Goal: Transaction & Acquisition: Purchase product/service

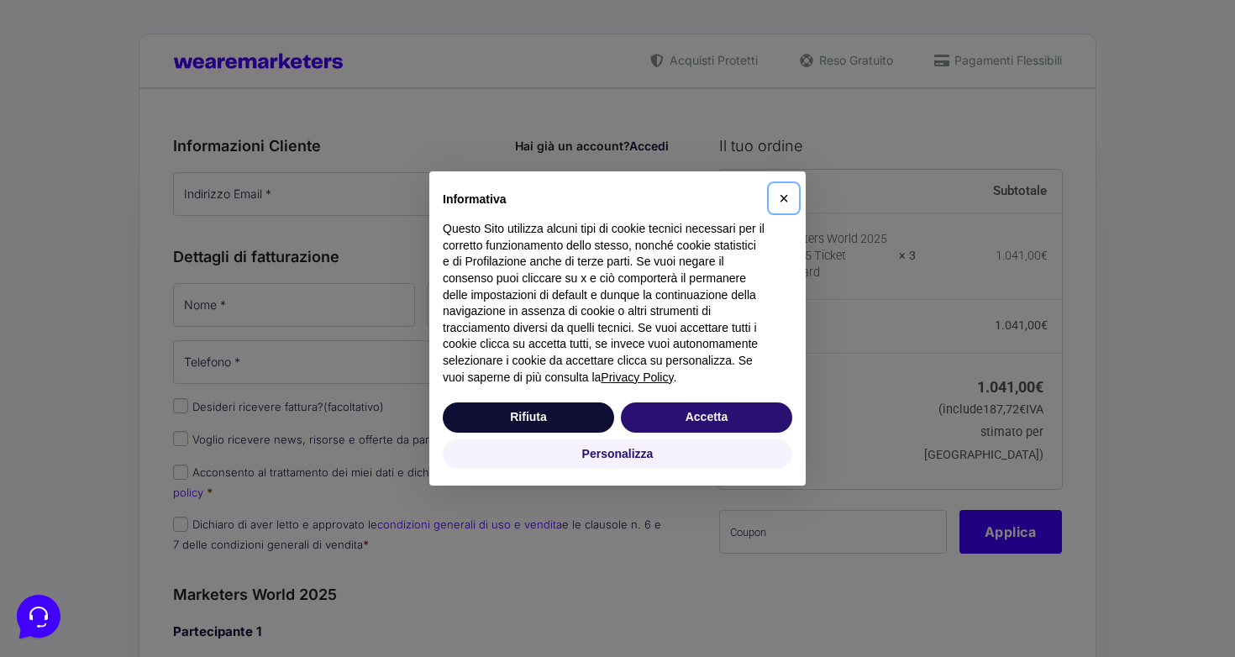
click at [783, 189] on span "×" at bounding box center [784, 198] width 10 height 18
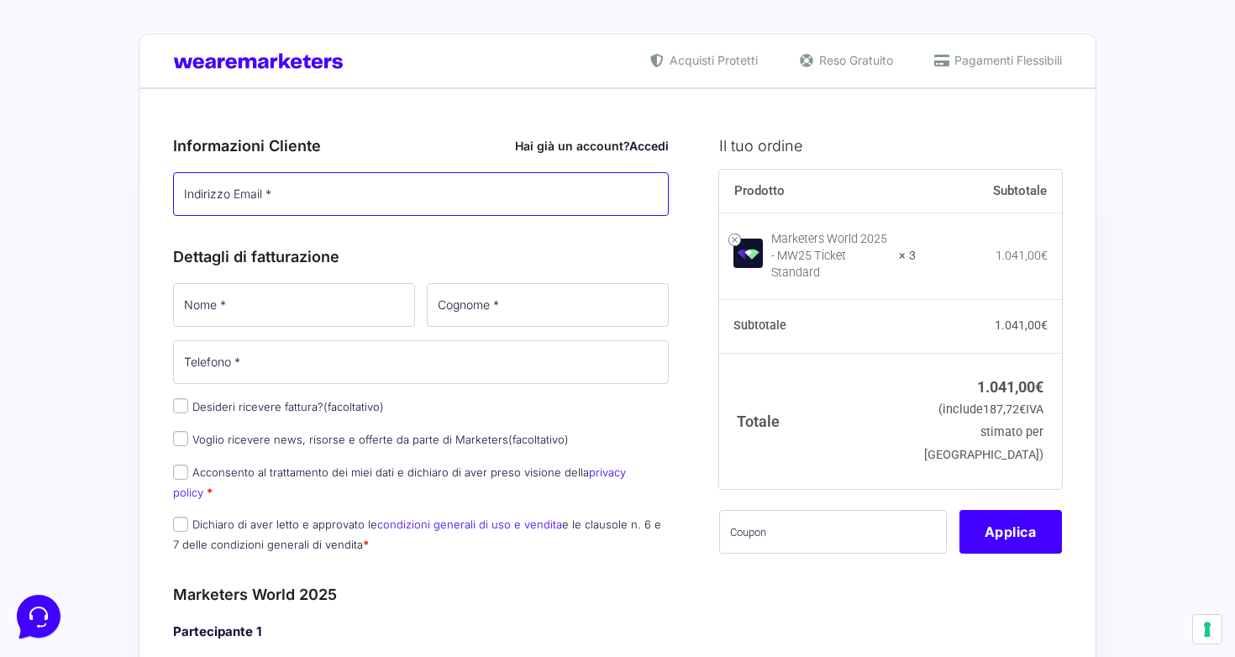
click at [276, 203] on input "Indirizzo Email *" at bounding box center [421, 194] width 496 height 44
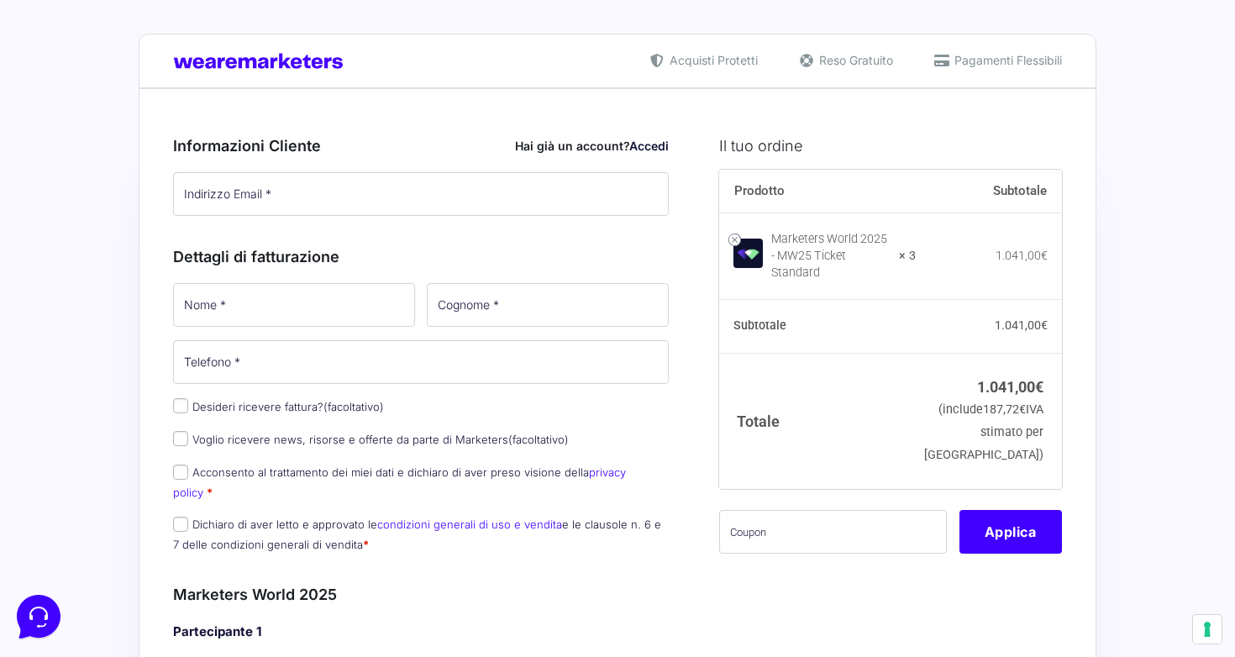
click at [478, 223] on div "Informazioni Cliente Hai già un account? Accedi Indirizzo Email * Password * Ac…" at bounding box center [421, 171] width 496 height 111
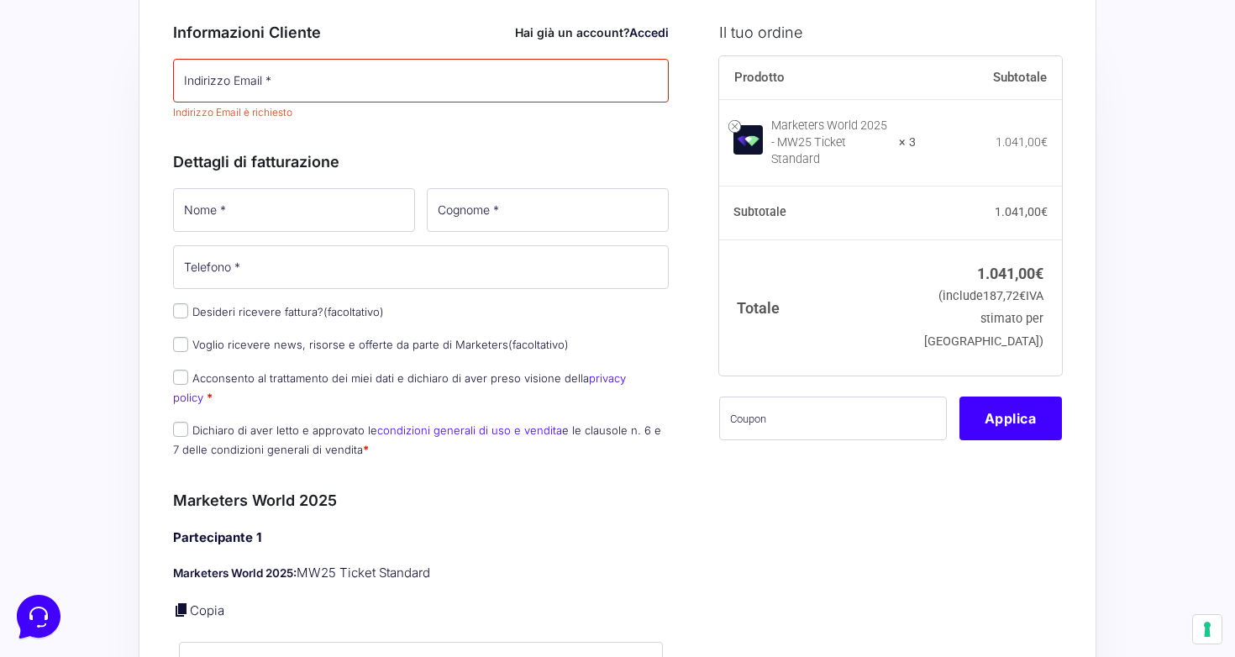
scroll to position [115, 0]
click at [790, 438] on input "text" at bounding box center [833, 417] width 228 height 44
click at [777, 425] on input "text" at bounding box center [833, 417] width 228 height 44
paste input "MWMick3"
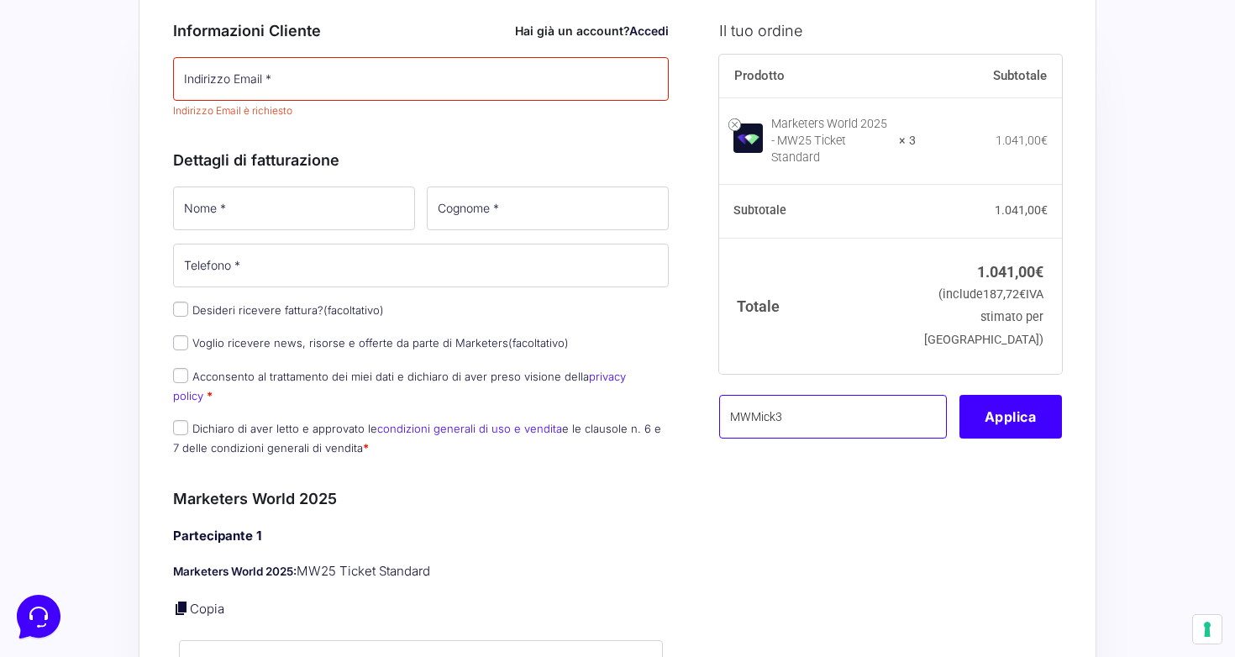
type input "MWMick3"
click at [1014, 429] on button "Applica" at bounding box center [1011, 417] width 103 height 44
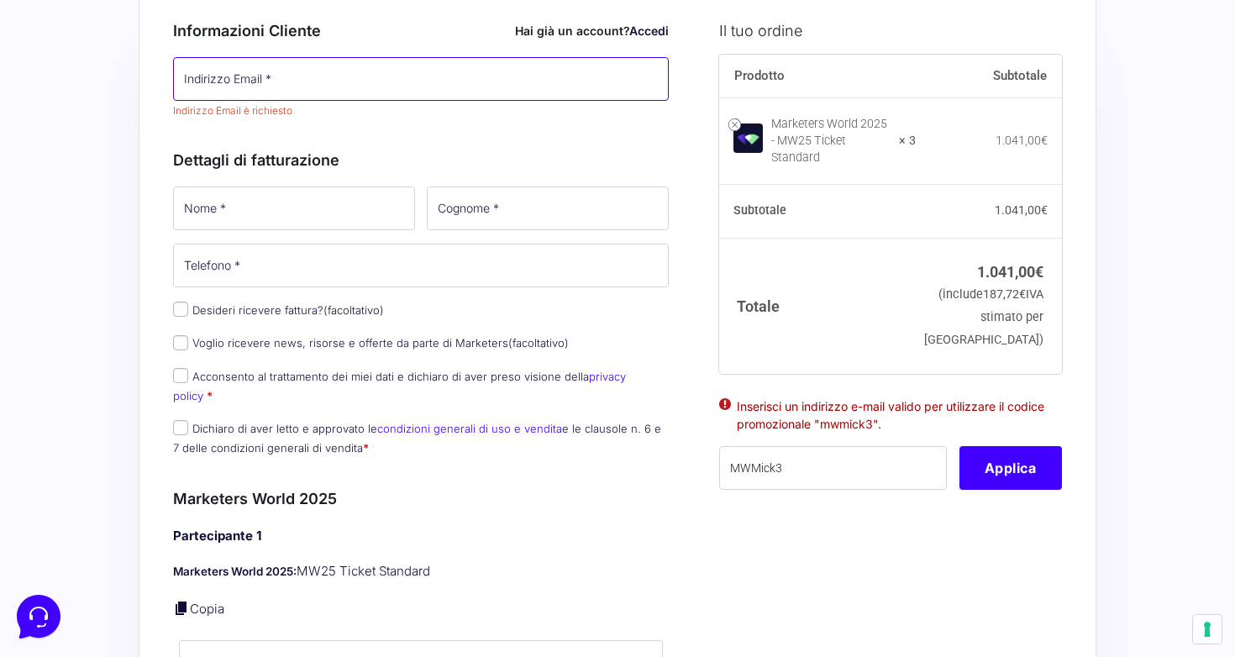
click at [374, 89] on input "Indirizzo Email *" at bounding box center [421, 79] width 496 height 44
type input "[PERSON_NAME][EMAIL_ADDRESS][DOMAIN_NAME]"
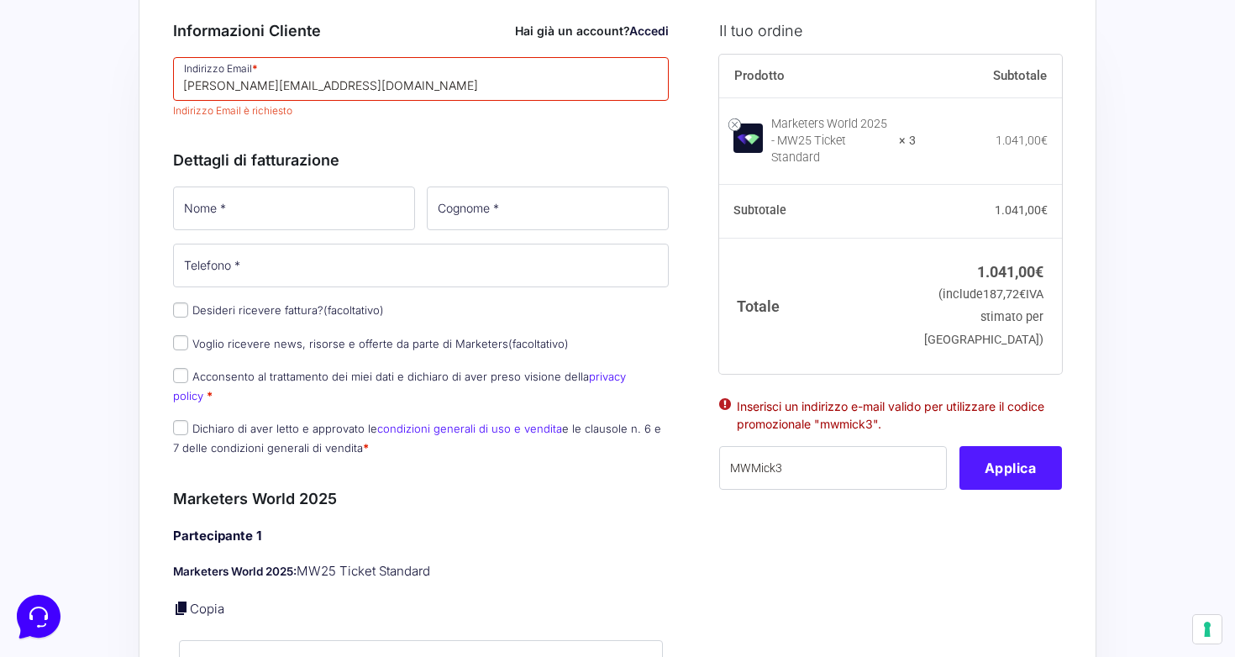
click at [1007, 490] on button "Applica" at bounding box center [1011, 468] width 103 height 44
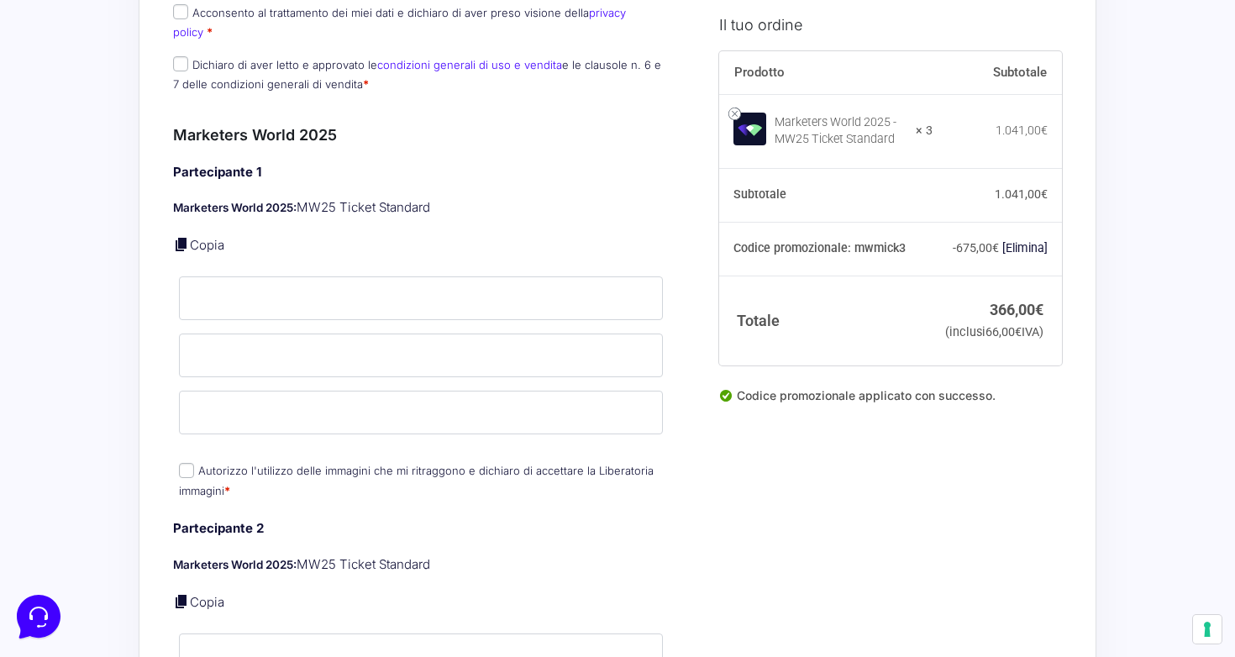
scroll to position [668, 0]
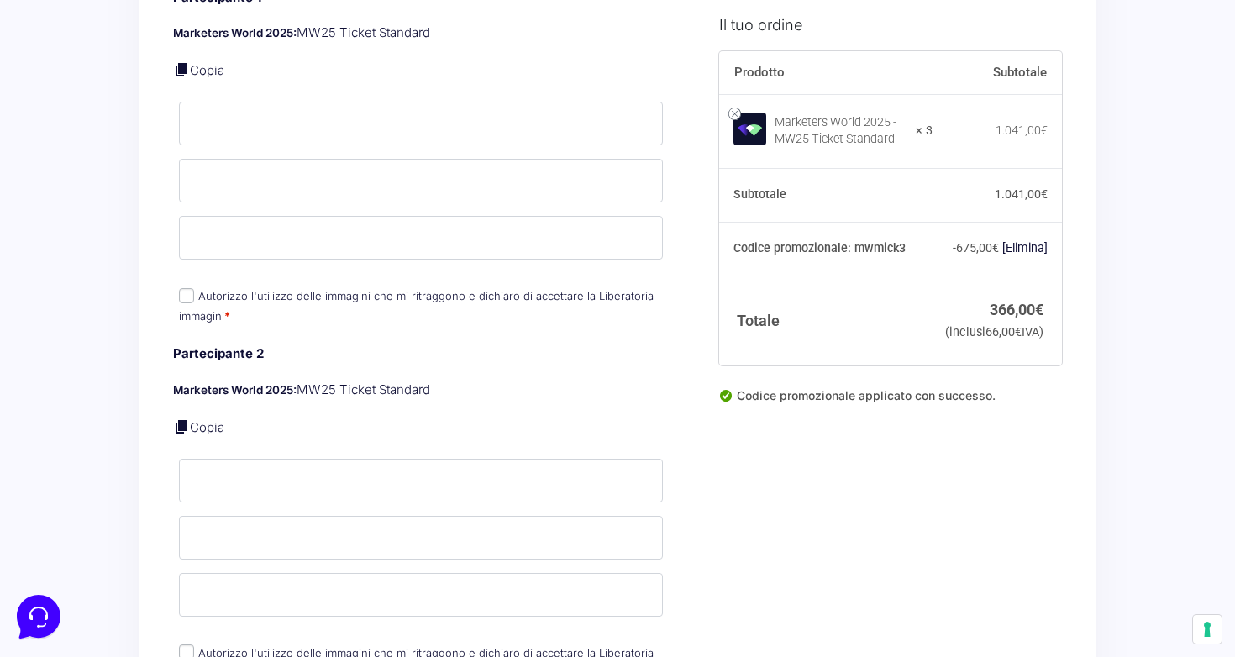
click at [413, 130] on p "Nome *" at bounding box center [421, 123] width 496 height 49
click at [415, 117] on input "Nome *" at bounding box center [421, 124] width 484 height 44
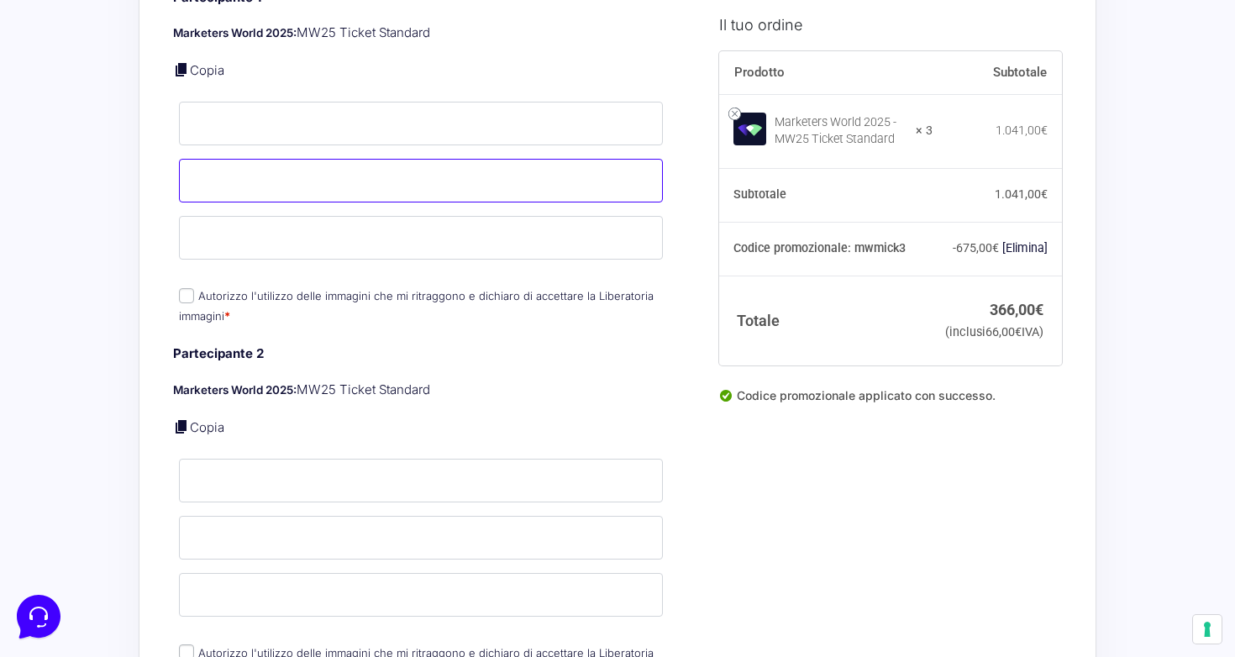
click at [415, 179] on input "Cognome *" at bounding box center [421, 181] width 484 height 44
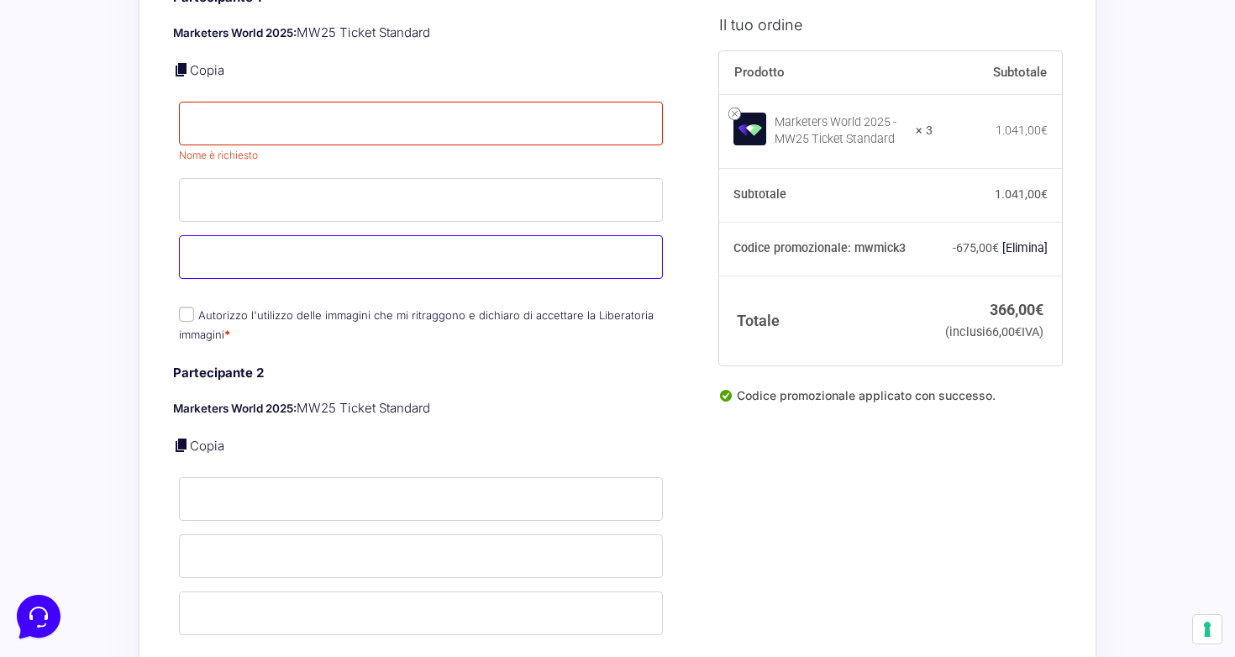
click at [415, 228] on div "Partecipante 1 Marketers World 2025: MW25 Ticket Standard Copia Nome * Nome è r…" at bounding box center [421, 167] width 496 height 359
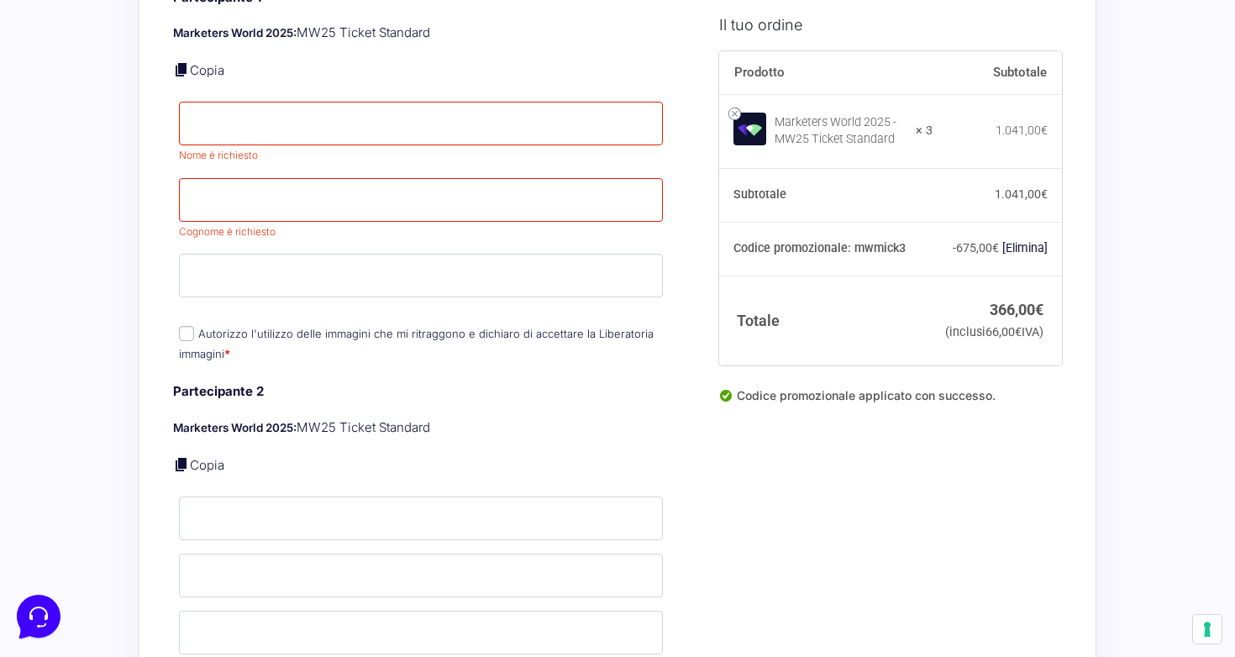
click at [457, 398] on div "Partecipante 2 Marketers World 2025: MW25 Ticket Standard Copia Nome * Cognome …" at bounding box center [421, 551] width 496 height 339
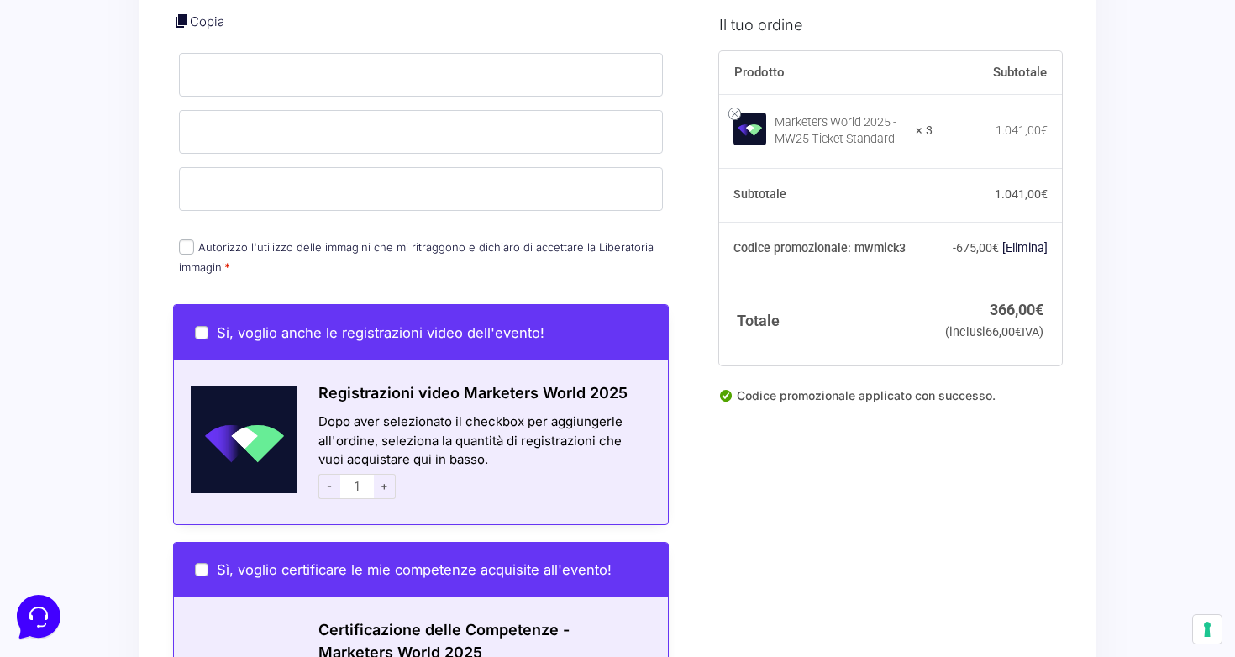
scroll to position [1512, 0]
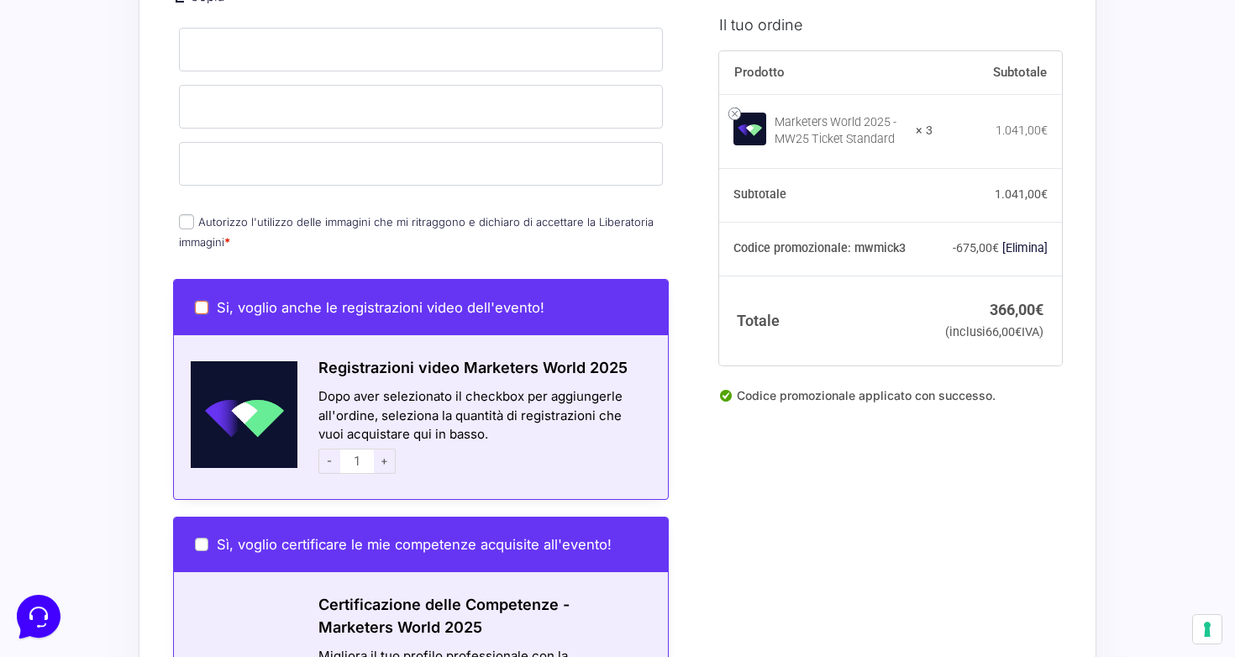
click at [206, 301] on input "Si, voglio anche le registrazioni video dell'evento!" at bounding box center [201, 307] width 13 height 13
checkbox input "true"
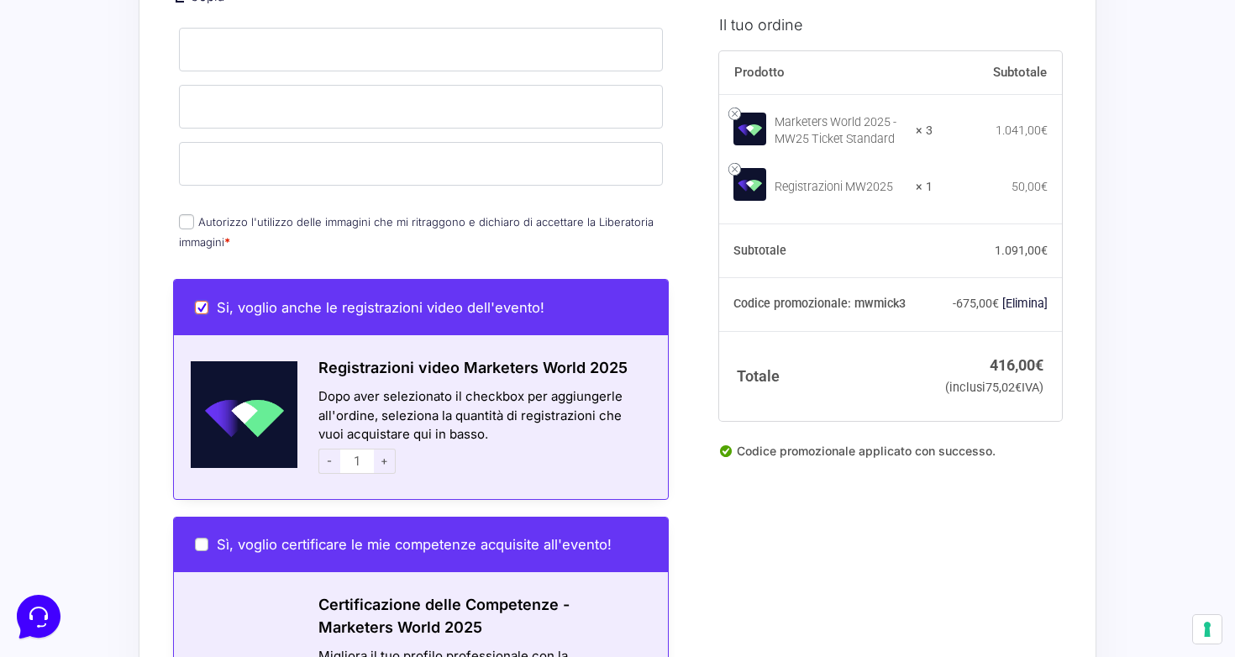
click at [206, 301] on input "Si, voglio anche le registrazioni video dell'evento!" at bounding box center [201, 307] width 13 height 13
checkbox input "false"
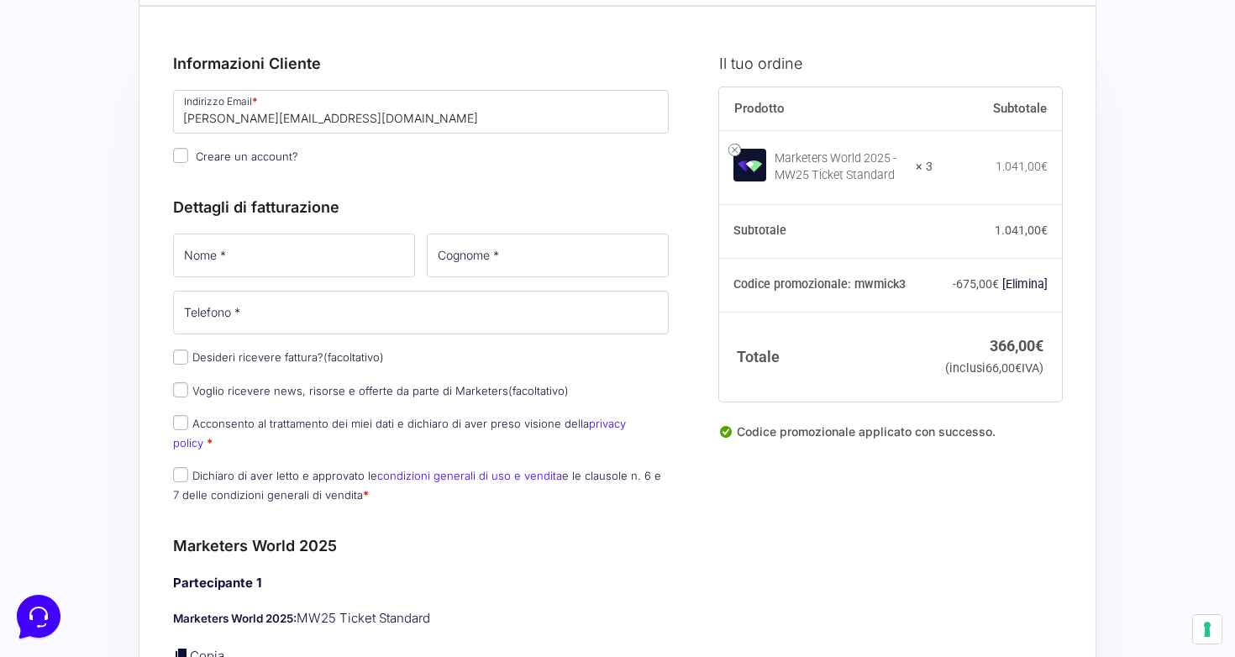
scroll to position [17, 0]
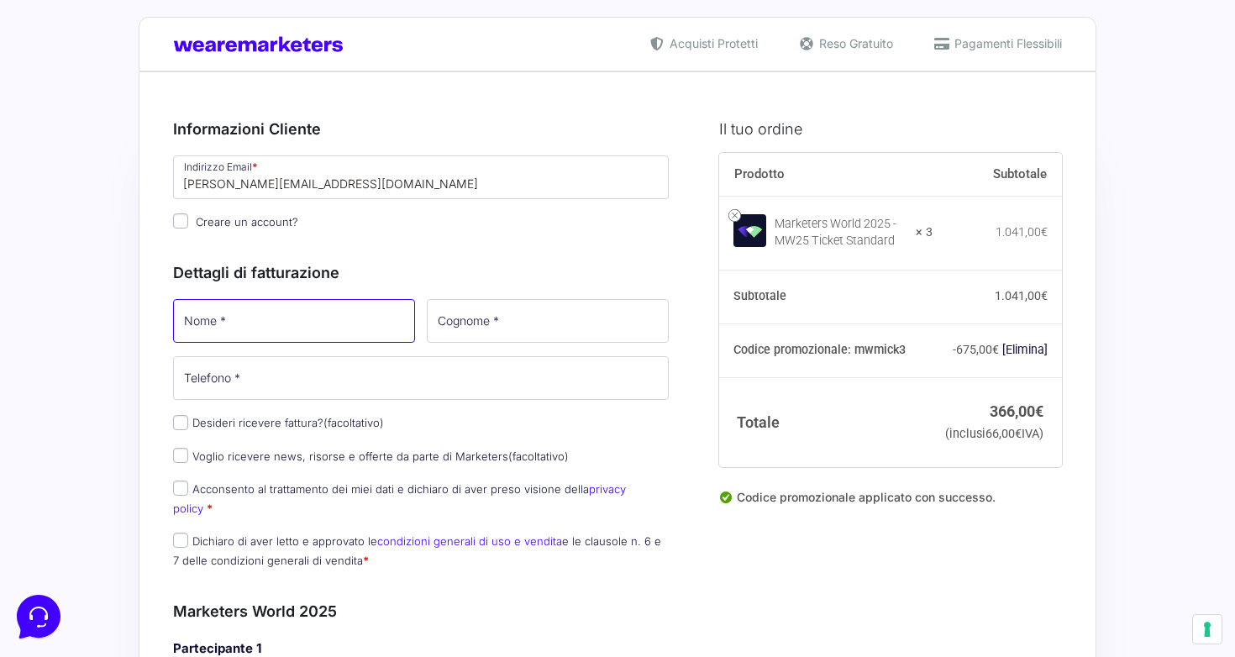
click at [346, 326] on input "Nome *" at bounding box center [294, 321] width 242 height 44
click at [435, 400] on p "Telefono *" at bounding box center [421, 378] width 508 height 49
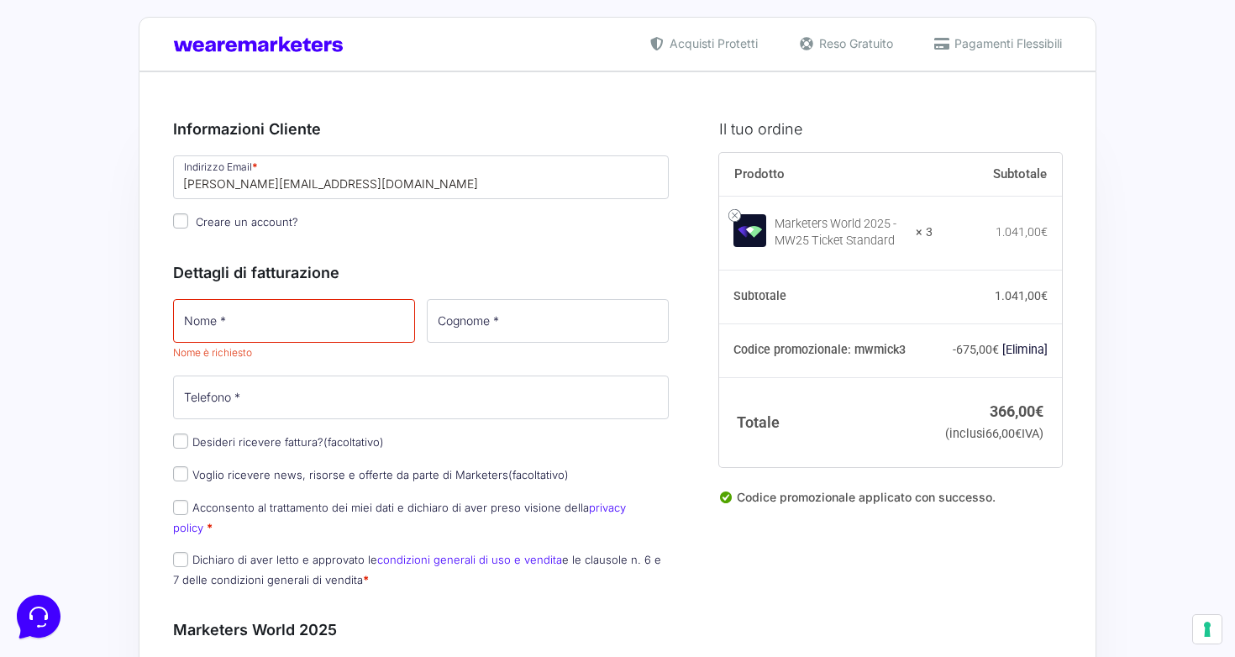
click at [350, 439] on span "(facoltativo)" at bounding box center [354, 441] width 61 height 13
click at [188, 439] on input "Desideri ricevere fattura? (facoltativo)" at bounding box center [180, 441] width 15 height 15
checkbox input "true"
select select "IT"
type input "0000000"
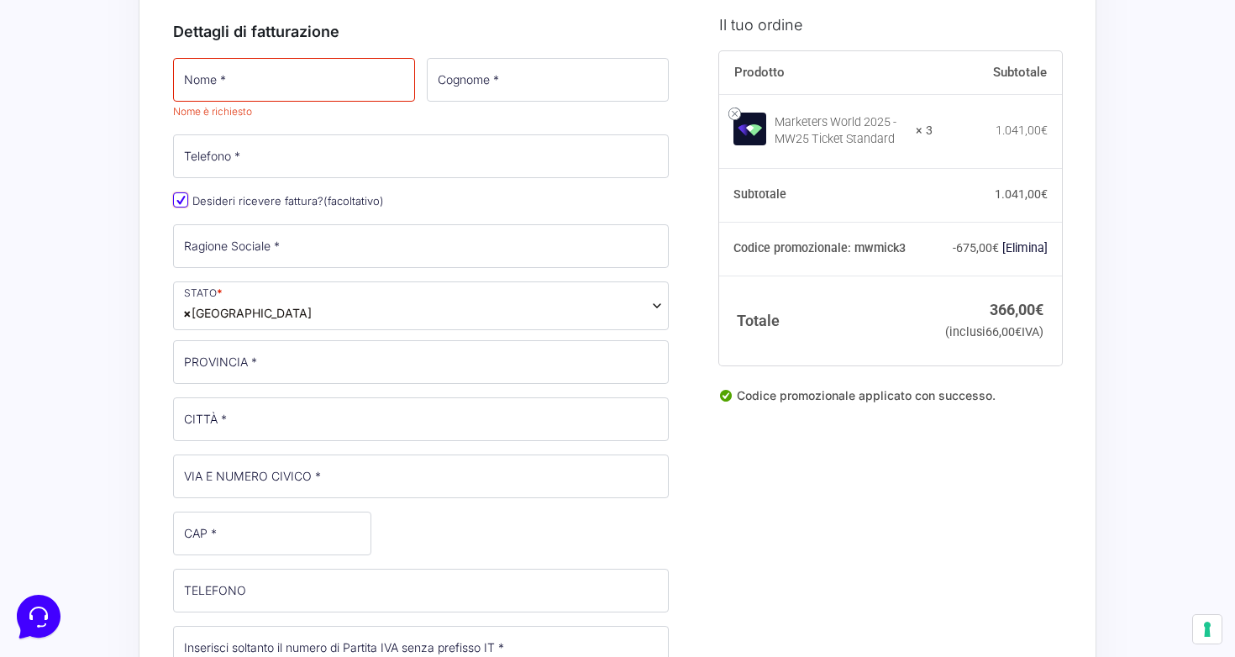
scroll to position [260, 0]
click at [322, 304] on span "× [GEOGRAPHIC_DATA]" at bounding box center [421, 304] width 496 height 49
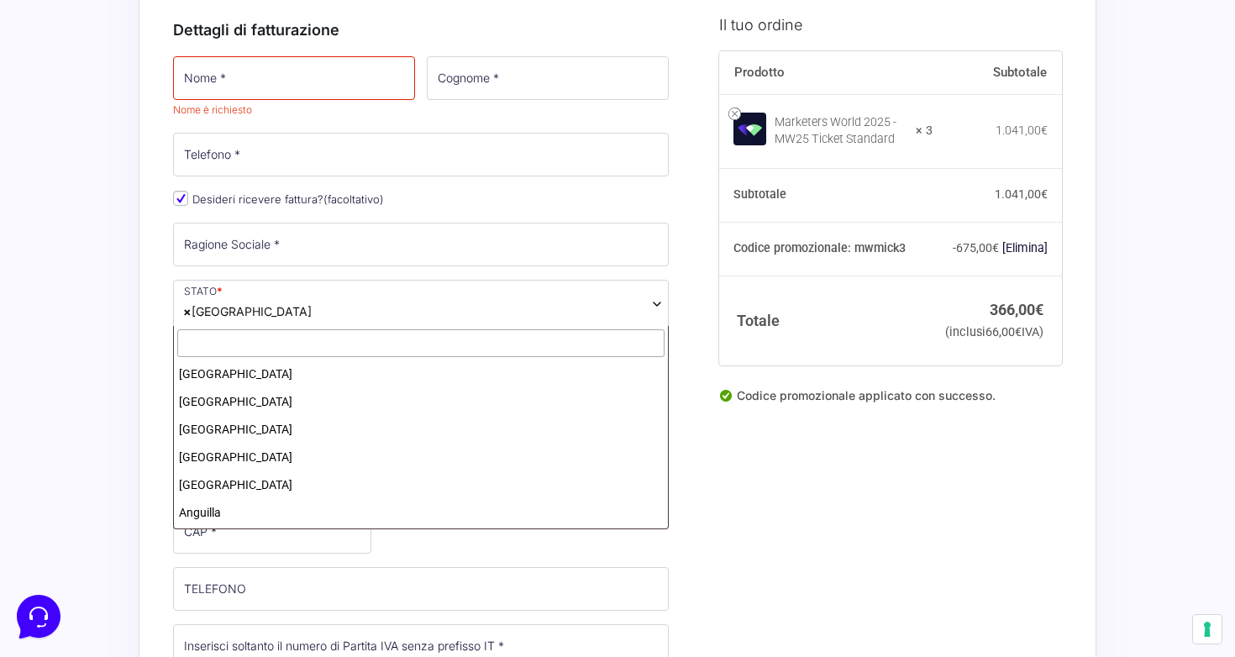
scroll to position [3189, 0]
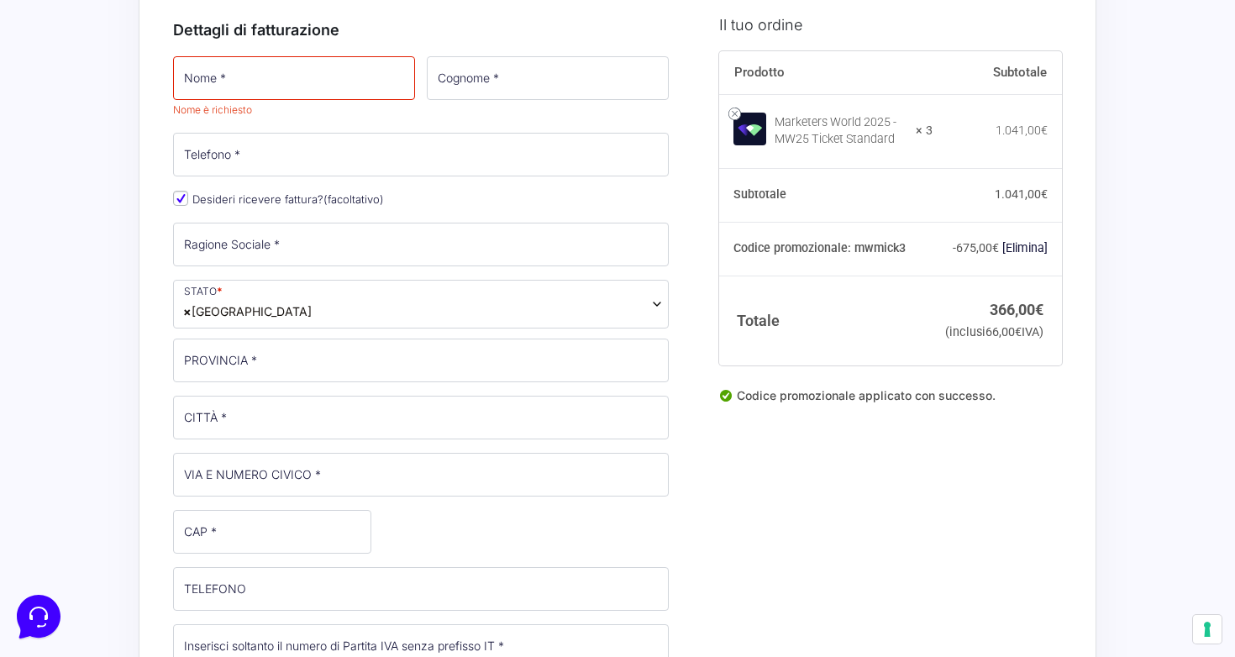
click at [309, 305] on span "× [GEOGRAPHIC_DATA]" at bounding box center [421, 304] width 496 height 49
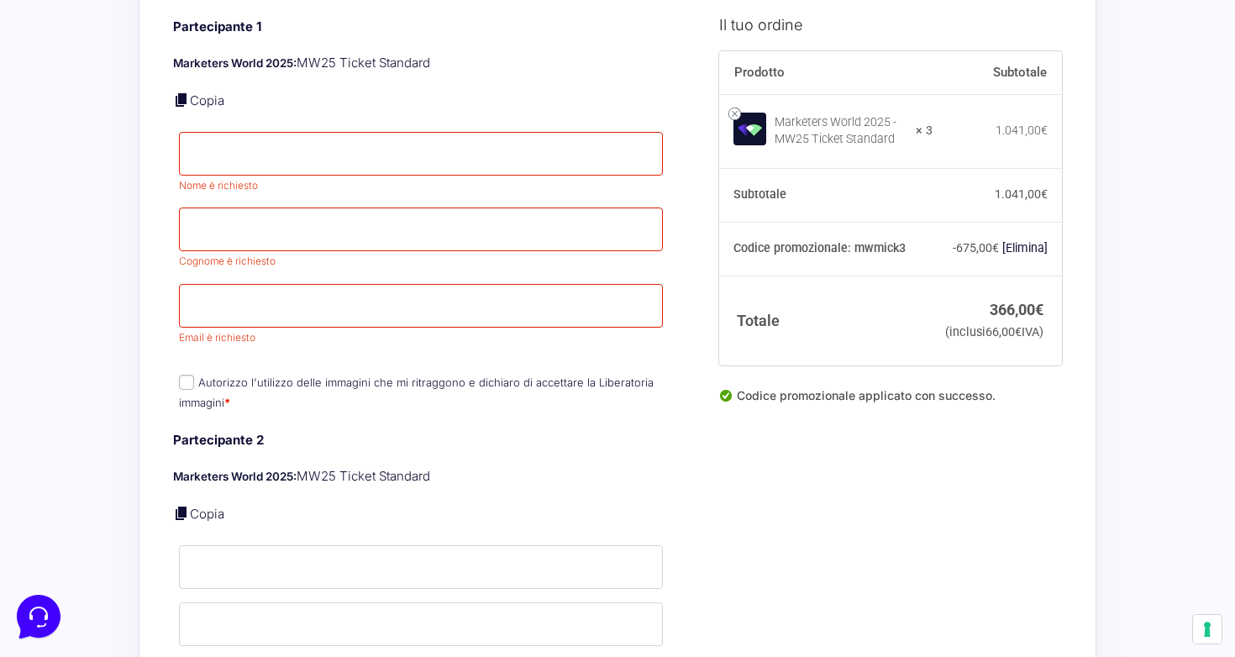
scroll to position [1244, 0]
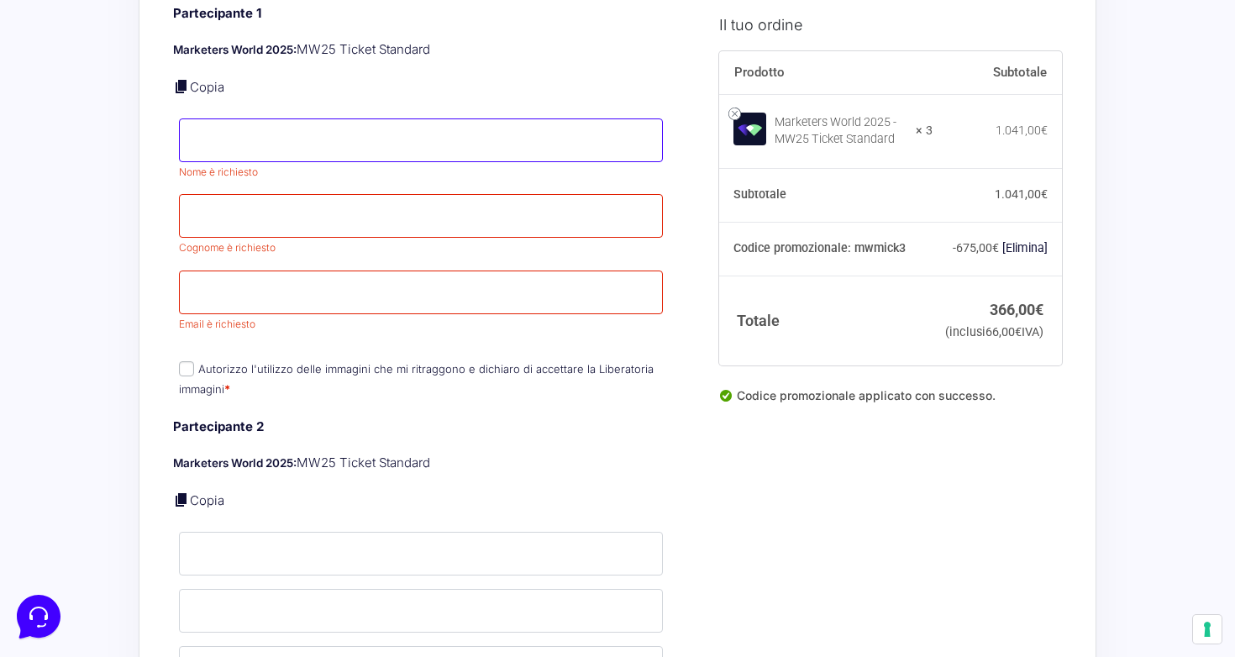
click at [316, 131] on input "Nome *" at bounding box center [421, 140] width 484 height 44
type input "[PERSON_NAME]"
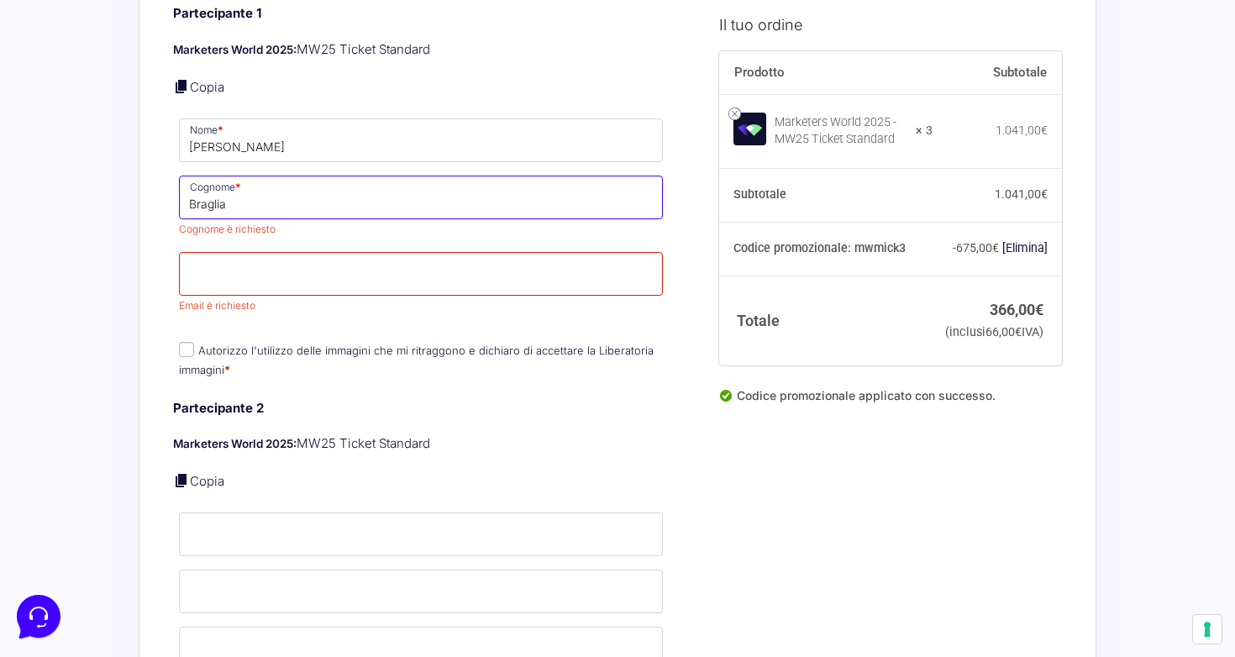
type input "Braglia"
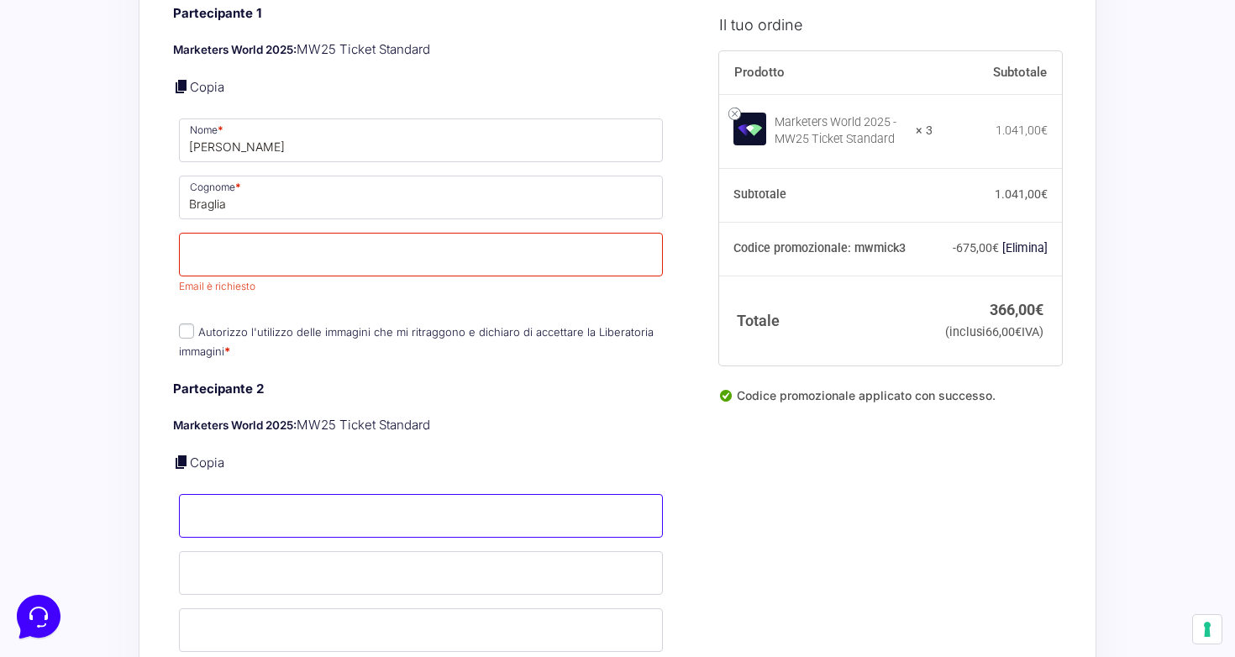
click at [349, 517] on input "Nome *" at bounding box center [421, 516] width 484 height 44
type input "[PERSON_NAME]"
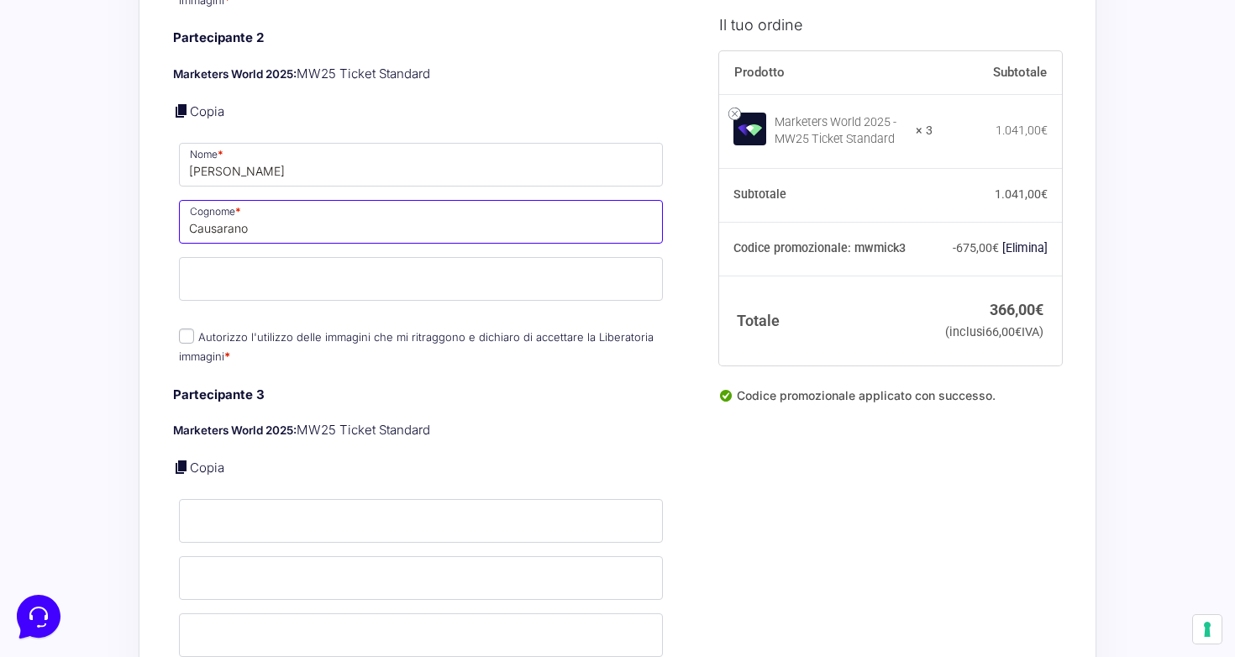
scroll to position [1607, 0]
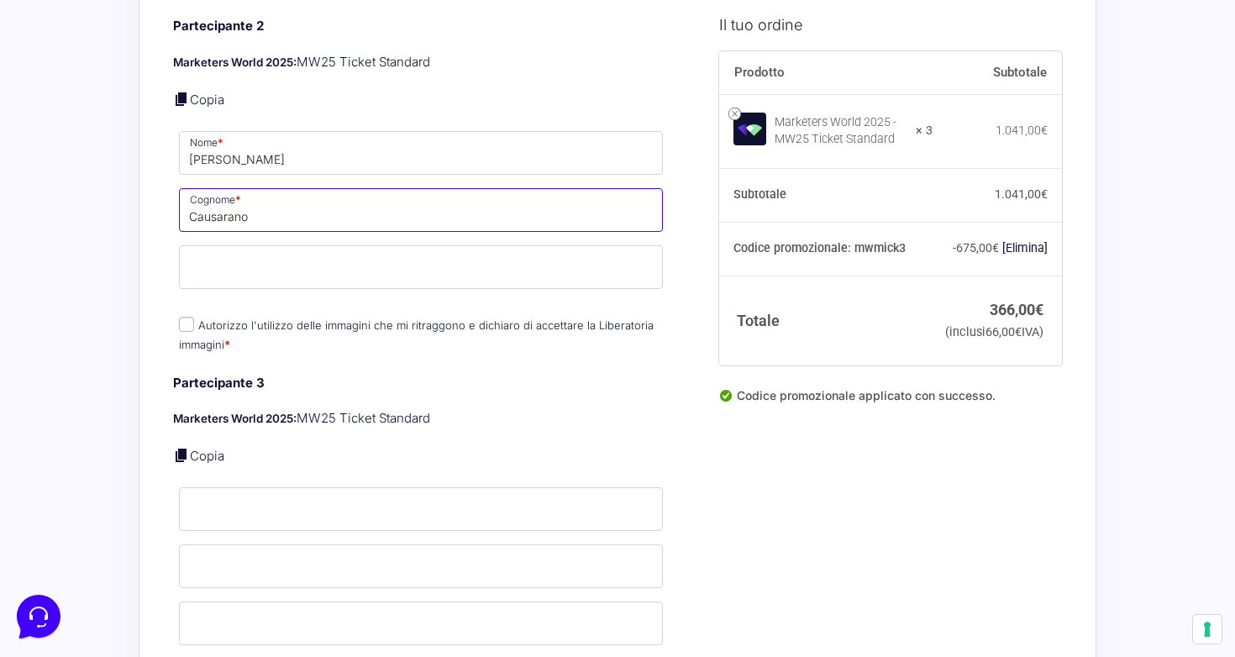
type input "Causarano"
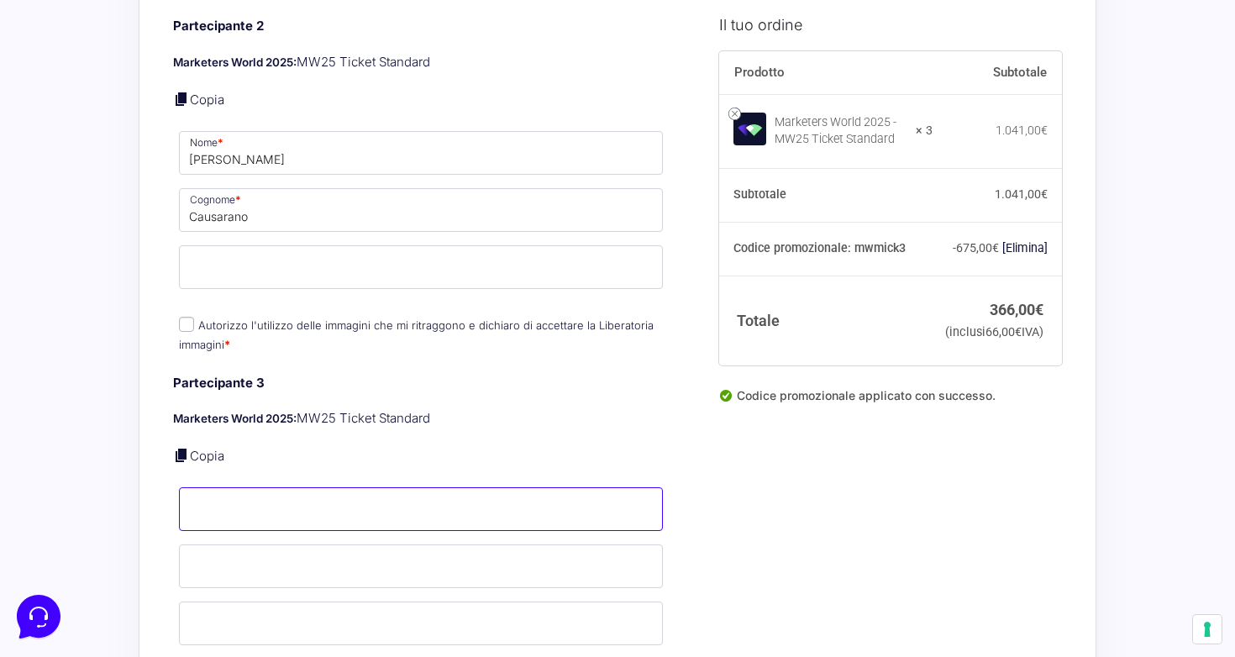
click at [345, 492] on input "Nome *" at bounding box center [421, 509] width 484 height 44
type input "[DEMOGRAPHIC_DATA]"
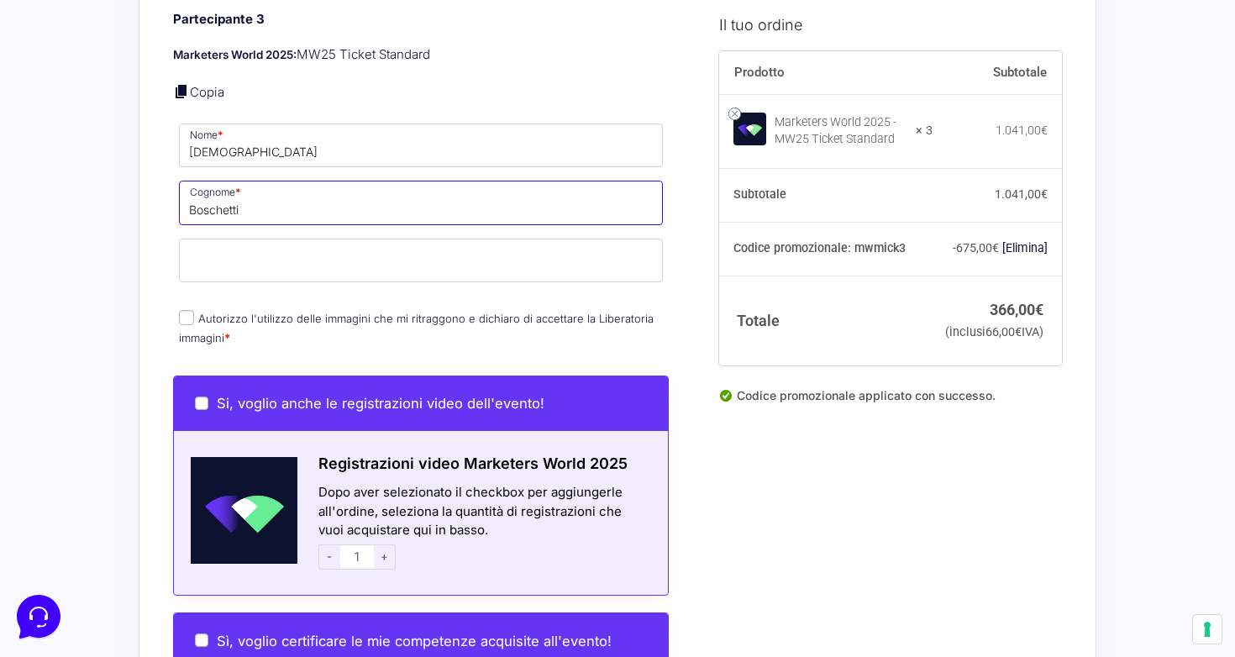
scroll to position [1972, 0]
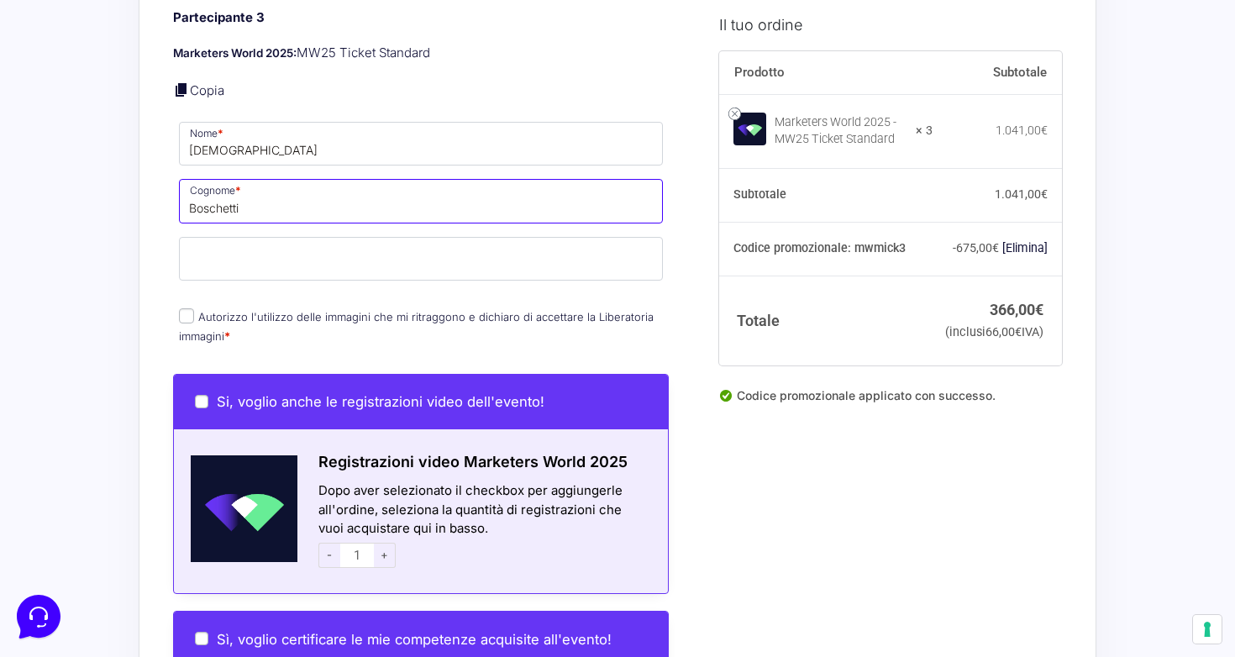
type input "Boschetti"
click at [300, 310] on label "Autorizzo l'utilizzo delle immagini che mi ritraggono e dichiaro di accettare l…" at bounding box center [416, 326] width 475 height 33
click at [194, 308] on input "Autorizzo l'utilizzo delle immagini che mi ritraggono e dichiaro di accettare l…" at bounding box center [186, 315] width 15 height 15
checkbox input "true"
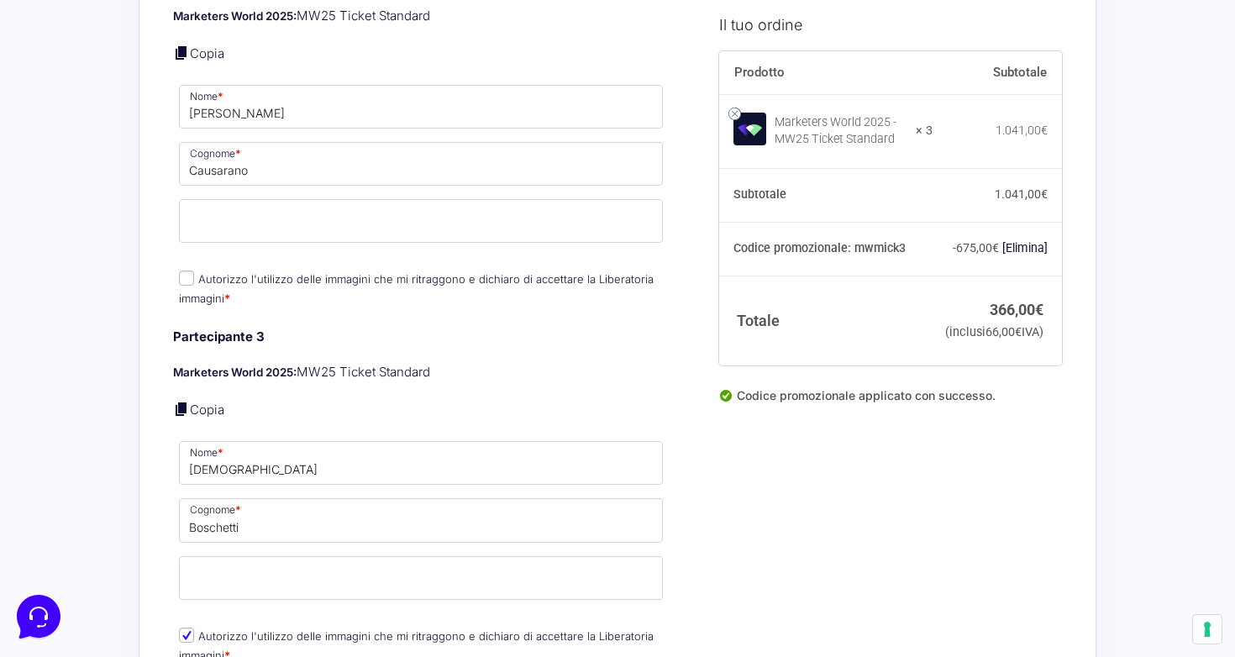
click at [246, 272] on label "Autorizzo l'utilizzo delle immagini che mi ritraggono e dichiaro di accettare l…" at bounding box center [416, 288] width 475 height 33
click at [194, 271] on input "Autorizzo l'utilizzo delle immagini che mi ritraggono e dichiaro di accettare l…" at bounding box center [186, 278] width 15 height 15
checkbox input "true"
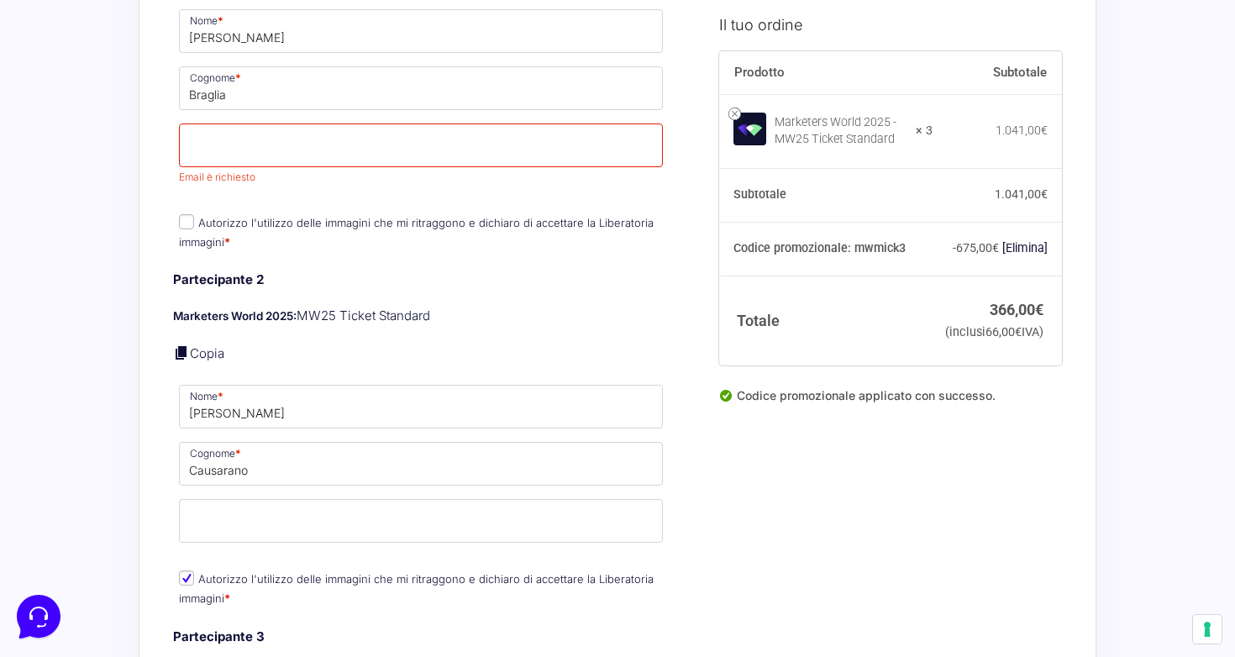
scroll to position [1215, 0]
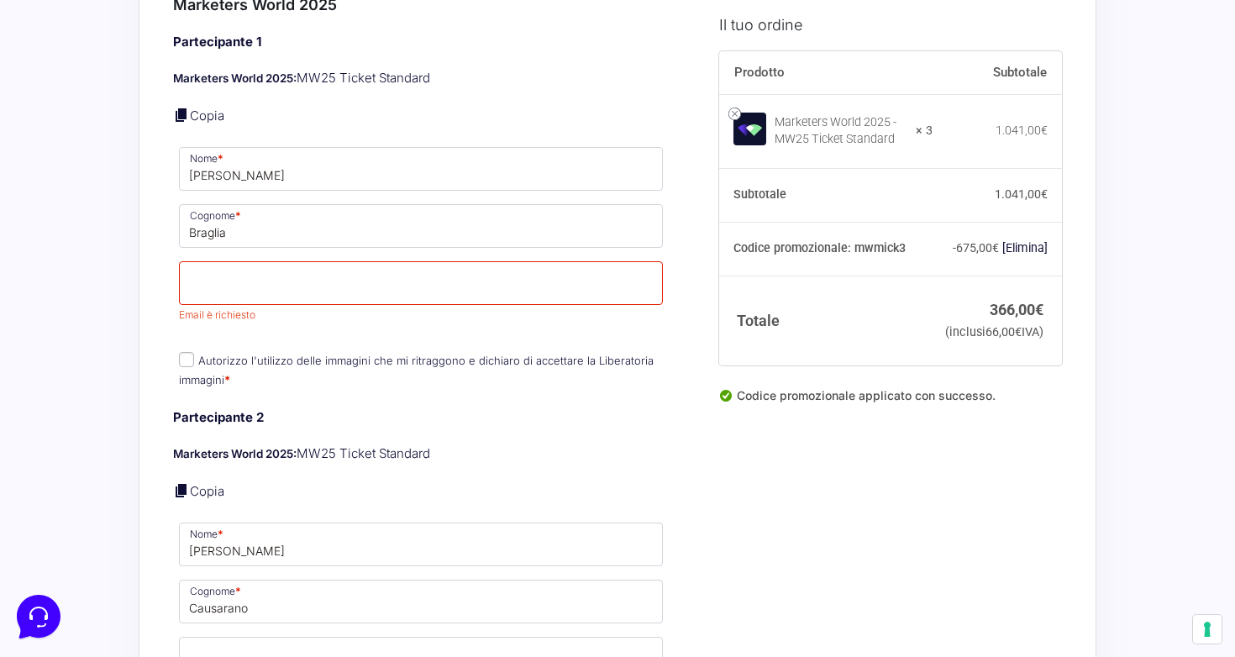
click at [248, 354] on label "Autorizzo l'utilizzo delle immagini che mi ritraggono e dichiaro di accettare l…" at bounding box center [416, 370] width 475 height 33
click at [194, 352] on input "Autorizzo l'utilizzo delle immagini che mi ritraggono e dichiaro di accettare l…" at bounding box center [186, 359] width 15 height 15
checkbox input "true"
click at [384, 409] on h4 "Partecipante 2" at bounding box center [421, 417] width 496 height 19
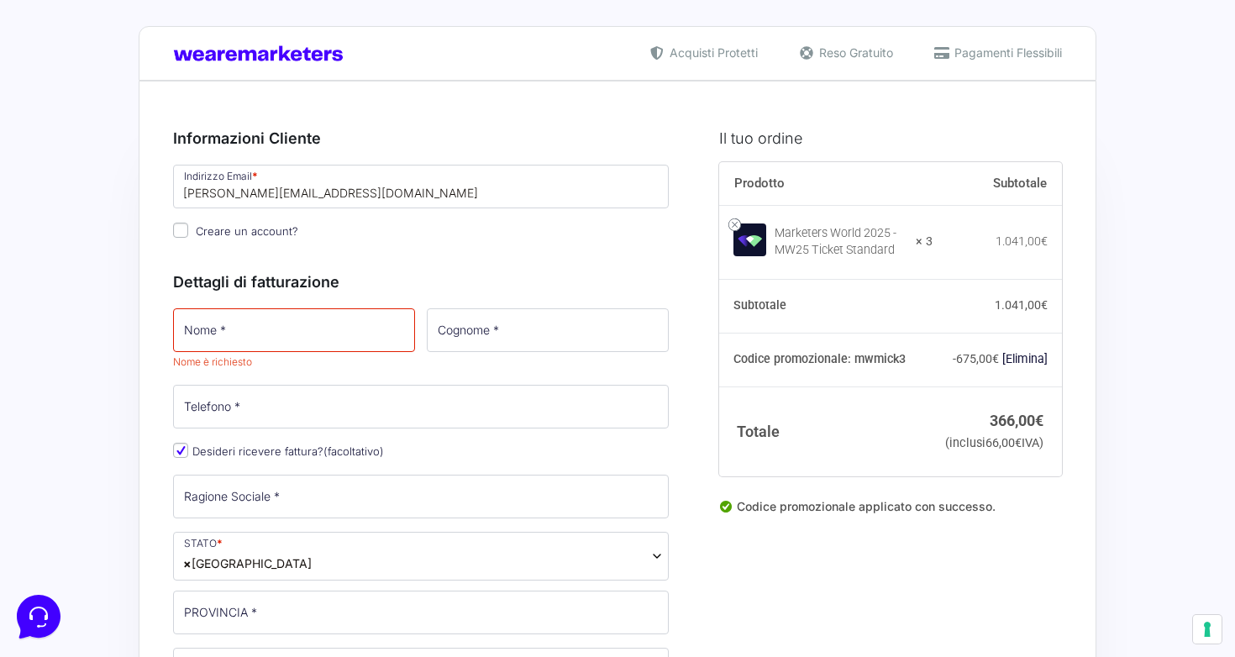
scroll to position [0, 0]
